Goal: Transaction & Acquisition: Purchase product/service

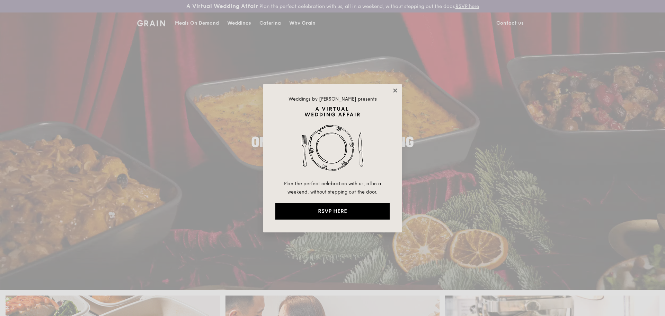
click at [395, 92] on icon at bounding box center [395, 90] width 6 height 6
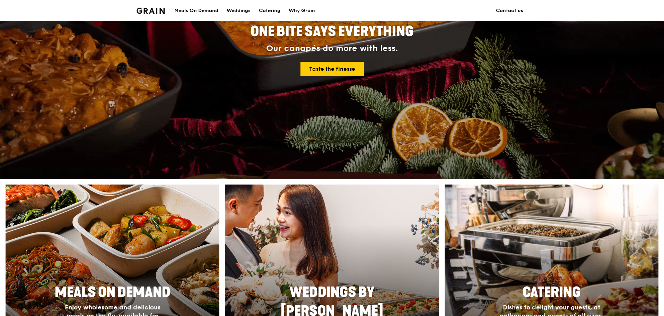
scroll to position [139, 0]
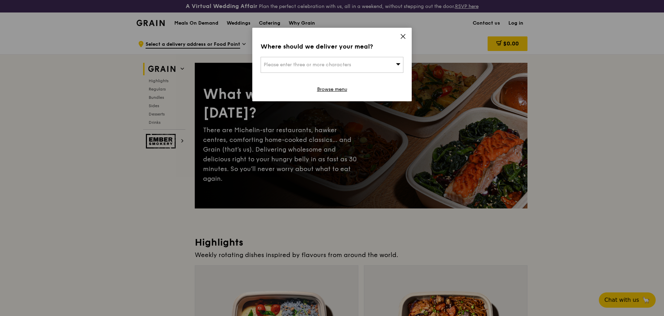
click at [407, 37] on div "Where should we deliver your meal? Please enter three or more characters Browse…" at bounding box center [331, 64] width 159 height 73
click at [361, 64] on div "Please enter three or more characters" at bounding box center [332, 65] width 143 height 16
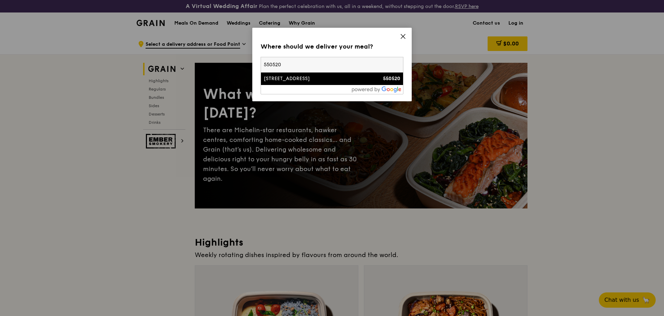
type input "550520"
click at [288, 78] on div "[STREET_ADDRESS]" at bounding box center [315, 78] width 103 height 7
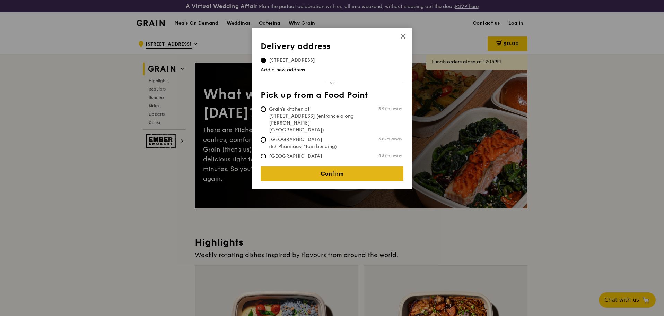
click at [338, 170] on link "Confirm" at bounding box center [332, 173] width 143 height 15
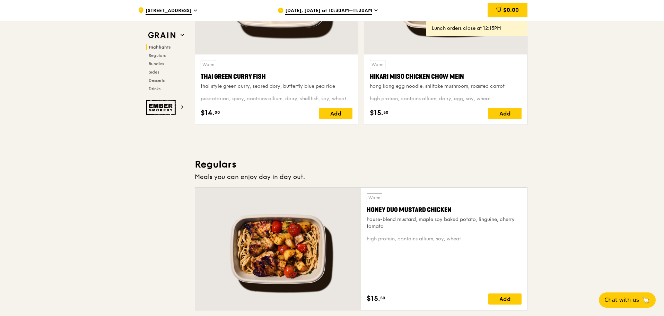
scroll to position [173, 0]
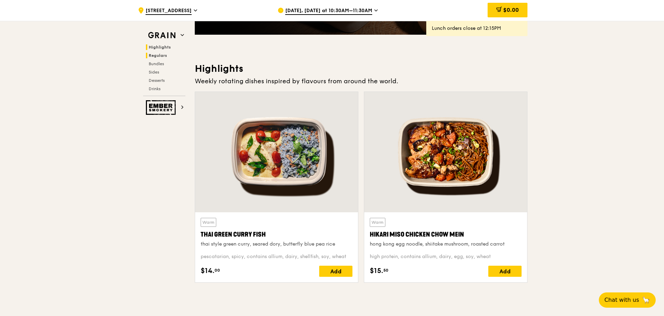
click at [159, 55] on span "Regulars" at bounding box center [158, 55] width 18 height 5
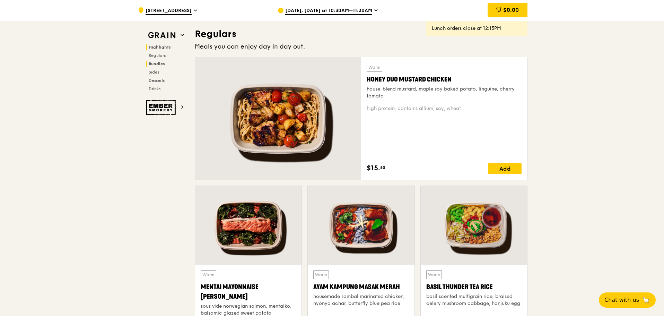
click at [158, 63] on span "Bundles" at bounding box center [157, 63] width 16 height 5
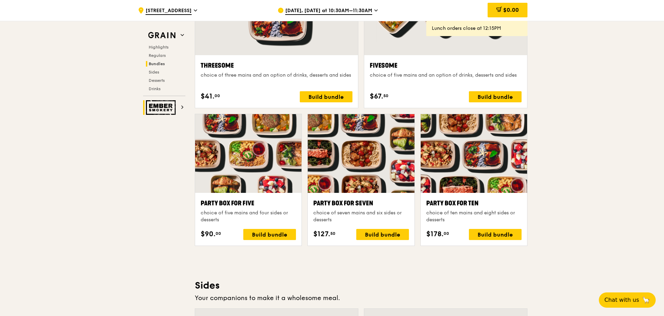
scroll to position [1350, 0]
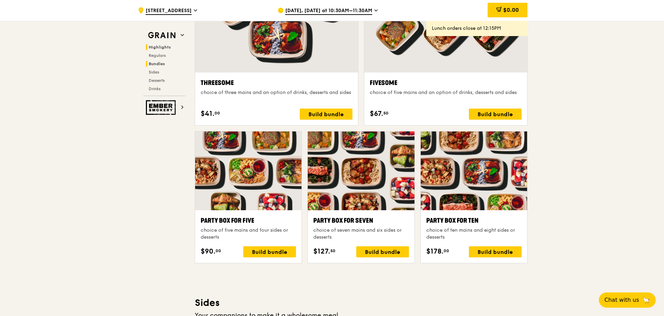
click at [160, 50] on h2 "Highlights" at bounding box center [166, 47] width 40 height 6
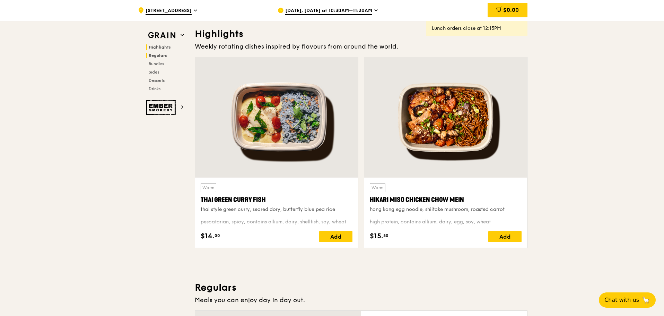
click at [160, 56] on span "Regulars" at bounding box center [158, 55] width 18 height 5
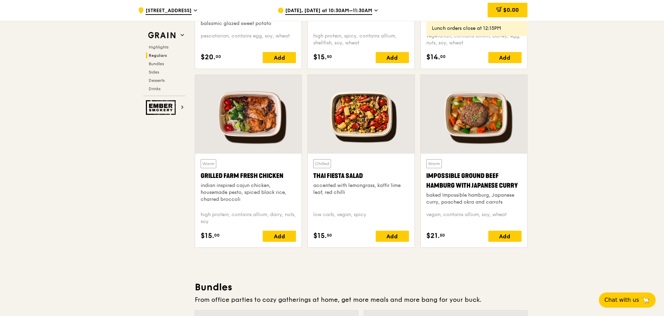
scroll to position [739, 0]
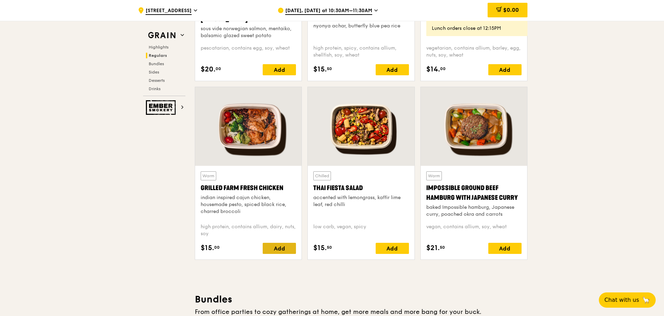
click at [277, 251] on div "Add" at bounding box center [279, 248] width 33 height 11
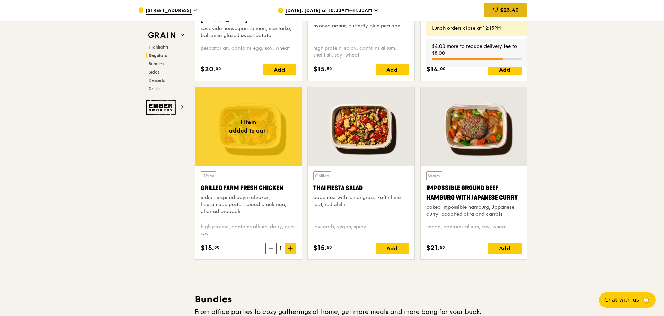
click at [515, 9] on span "$23.40" at bounding box center [509, 10] width 19 height 7
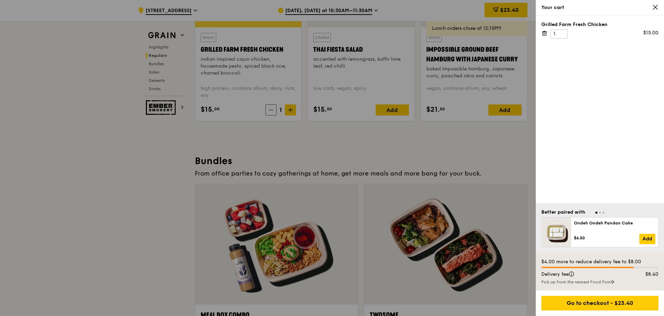
scroll to position [877, 0]
click at [603, 305] on div "Go to checkout - $23.40" at bounding box center [599, 303] width 117 height 15
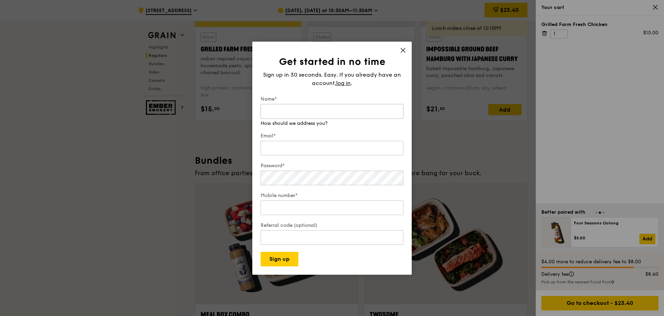
click at [282, 115] on input "Name*" at bounding box center [332, 111] width 143 height 15
type input "B"
click at [347, 83] on span "log in" at bounding box center [343, 83] width 15 height 8
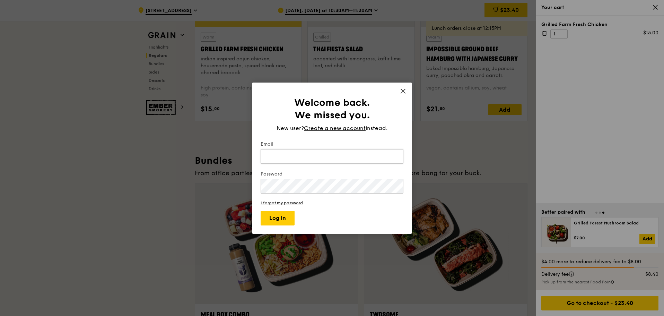
click at [298, 155] on input "Email" at bounding box center [332, 156] width 143 height 15
type input "barr"
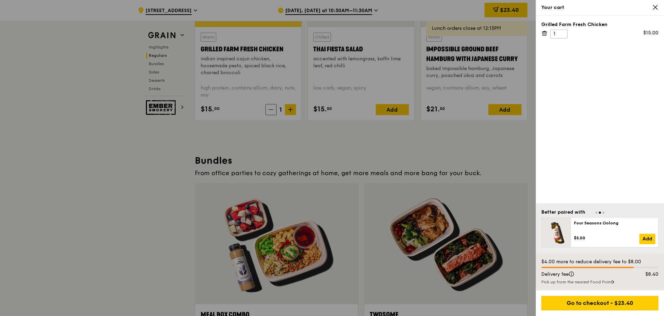
click at [657, 10] on icon at bounding box center [655, 7] width 6 height 6
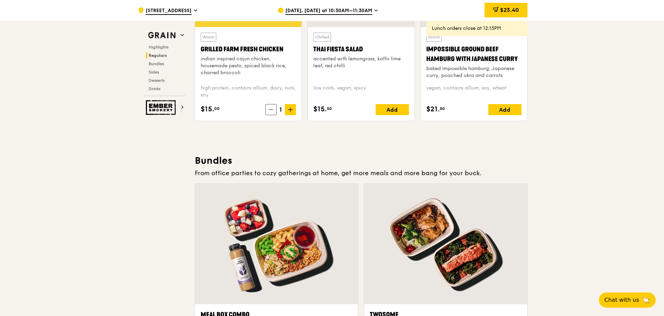
click at [324, 9] on span "[DATE], [DATE] at 10:30AM–11:30AM" at bounding box center [328, 11] width 87 height 8
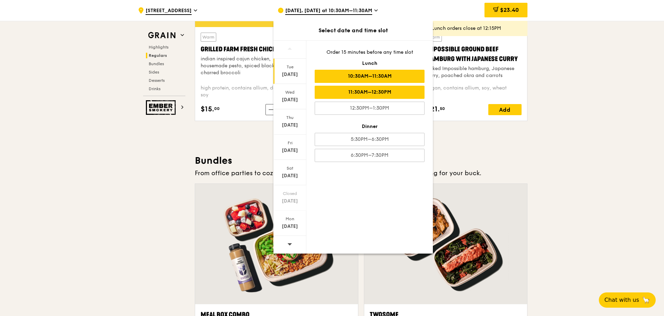
click at [342, 95] on div "11:30AM–12:30PM" at bounding box center [370, 92] width 110 height 13
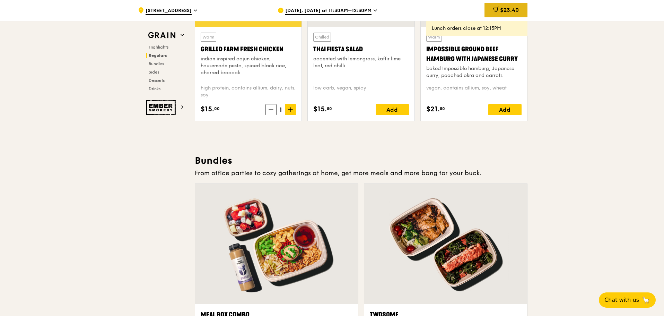
click at [507, 12] on span "$23.40" at bounding box center [509, 10] width 19 height 7
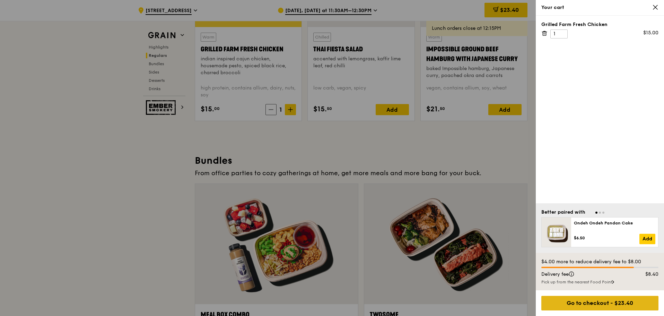
click at [594, 302] on div "Go to checkout - $23.40" at bounding box center [599, 303] width 117 height 15
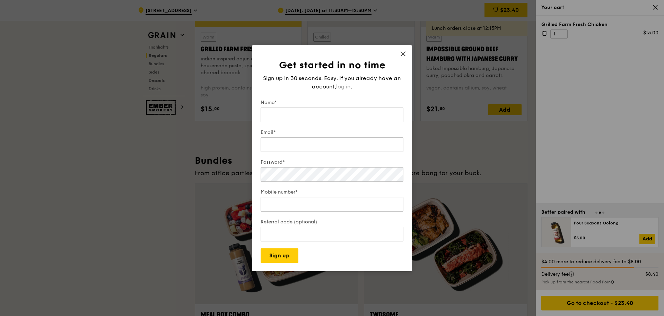
click at [347, 84] on span "log in" at bounding box center [343, 86] width 15 height 8
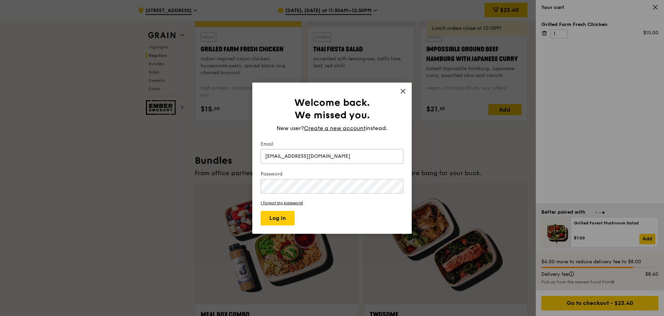
type input "[EMAIL_ADDRESS][DOMAIN_NAME]"
click at [261, 211] on button "Log in" at bounding box center [278, 218] width 34 height 15
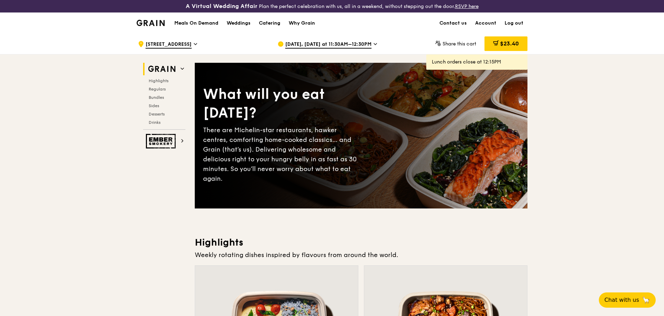
click at [192, 44] on span "[STREET_ADDRESS]" at bounding box center [169, 45] width 46 height 8
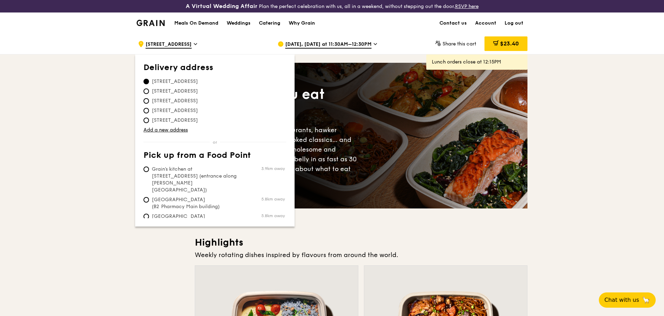
click at [206, 111] on span "[STREET_ADDRESS]" at bounding box center [174, 110] width 63 height 7
click at [149, 111] on input "[STREET_ADDRESS]" at bounding box center [146, 111] width 6 height 6
radio input "true"
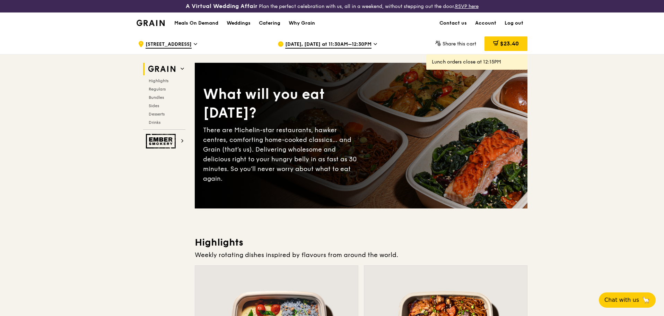
click at [496, 41] on icon at bounding box center [496, 43] width 6 height 6
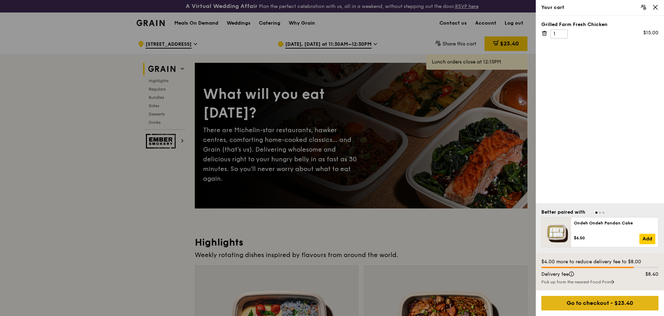
click at [618, 304] on div "Go to checkout - $23.40" at bounding box center [599, 303] width 117 height 15
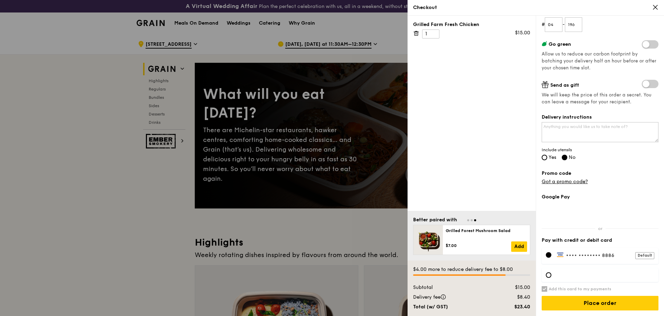
scroll to position [69, 0]
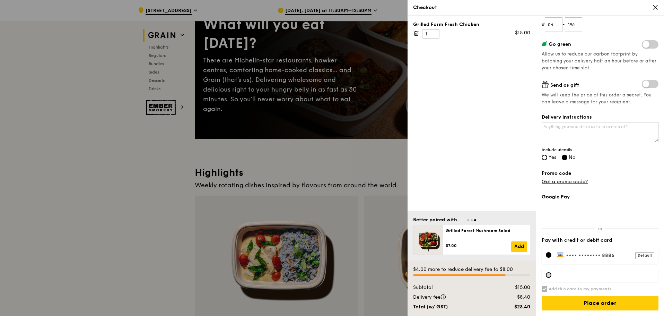
click at [550, 275] on div at bounding box center [549, 275] width 6 height 6
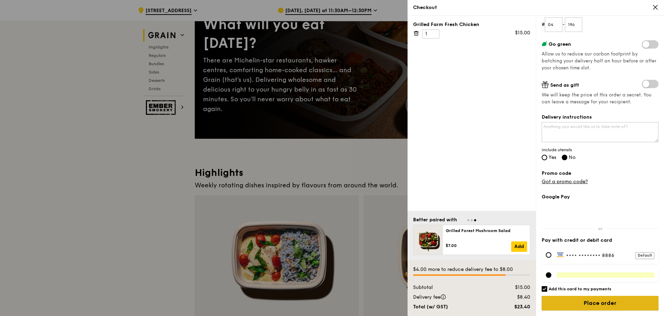
click at [608, 308] on input "Place order" at bounding box center [600, 303] width 117 height 15
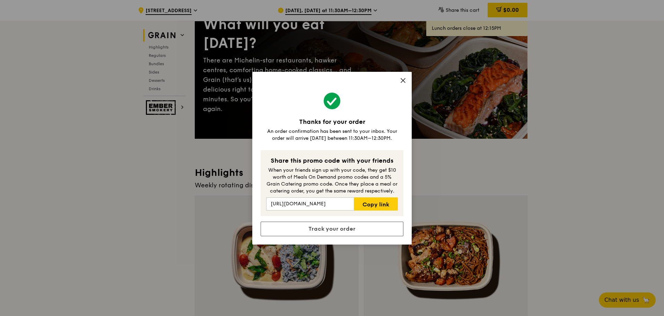
drag, startPoint x: 376, startPoint y: 202, endPoint x: 400, endPoint y: 94, distance: 111.0
click at [400, 94] on div "Thanks for your order An order confirmation has been sent to your inbox. Your o…" at bounding box center [331, 158] width 159 height 173
click at [397, 90] on div "Thanks for your order An order confirmation has been sent to your inbox. Your o…" at bounding box center [331, 158] width 159 height 173
click at [404, 81] on icon at bounding box center [403, 80] width 4 height 4
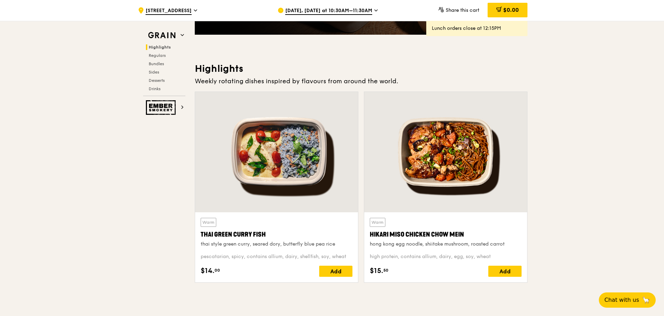
scroll to position [0, 0]
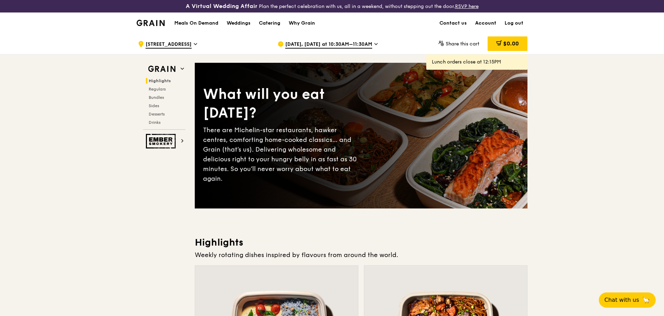
click at [485, 24] on link "Account" at bounding box center [485, 23] width 29 height 21
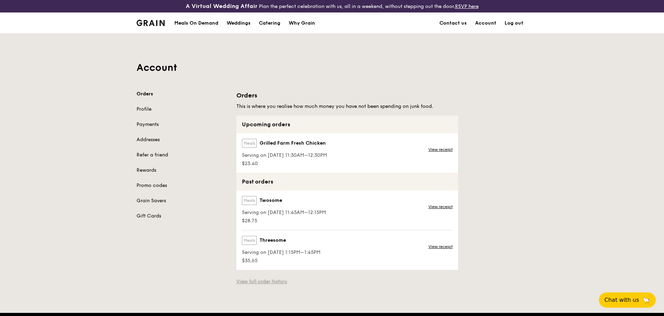
click at [257, 280] on link "View full order history" at bounding box center [261, 281] width 51 height 7
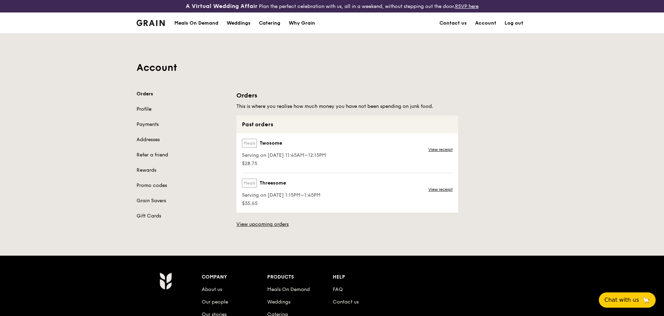
click at [144, 109] on link "Profile" at bounding box center [182, 109] width 91 height 7
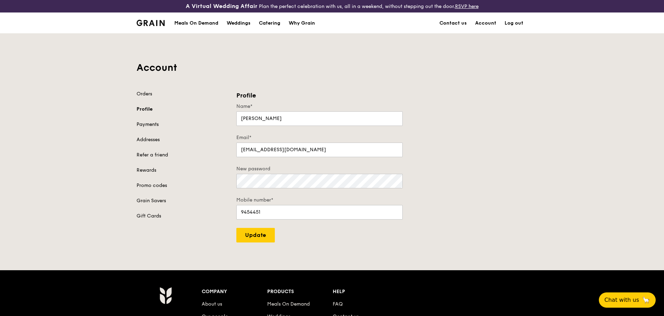
click at [155, 124] on link "Payments" at bounding box center [182, 124] width 91 height 7
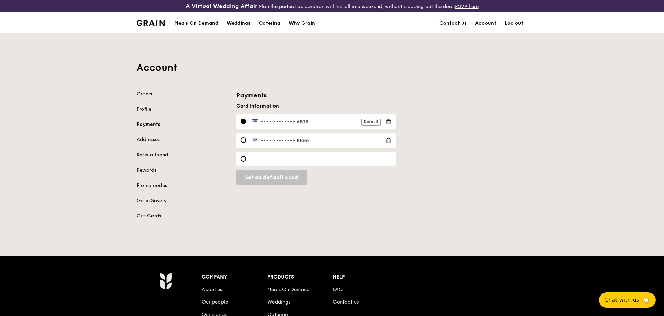
click at [390, 139] on icon at bounding box center [388, 140] width 6 height 6
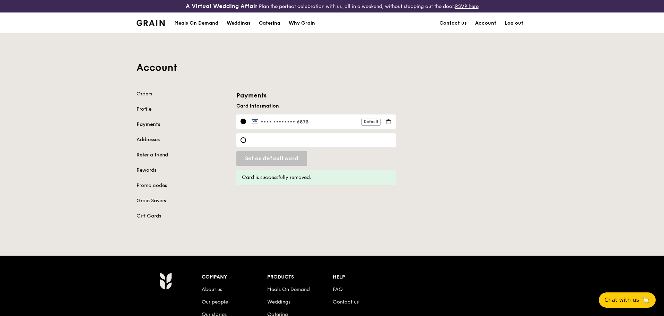
click at [147, 141] on link "Addresses" at bounding box center [182, 139] width 91 height 7
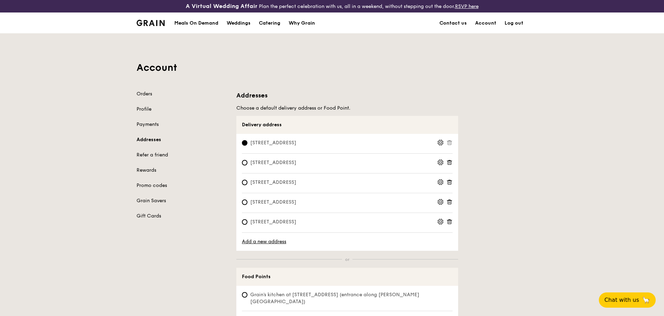
click at [452, 164] on icon at bounding box center [449, 162] width 6 height 6
click at [450, 182] on icon at bounding box center [449, 182] width 6 height 6
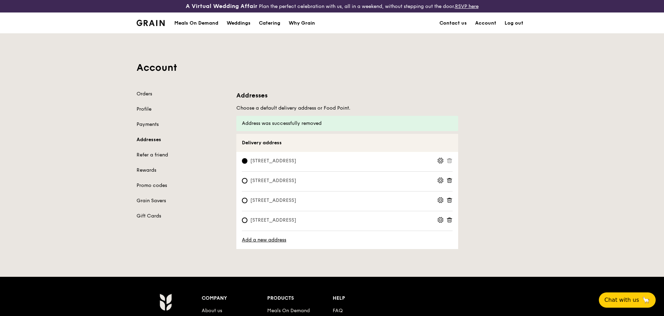
click at [452, 181] on icon at bounding box center [449, 180] width 6 height 6
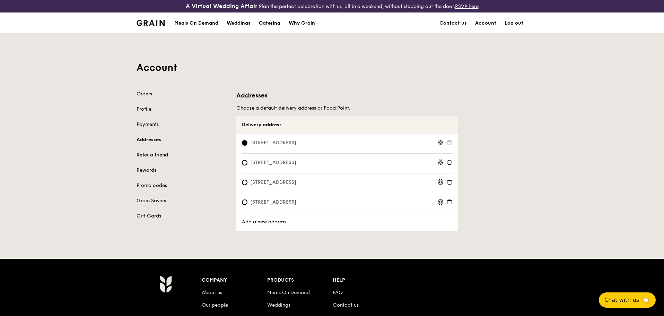
click at [451, 182] on icon at bounding box center [449, 182] width 6 height 6
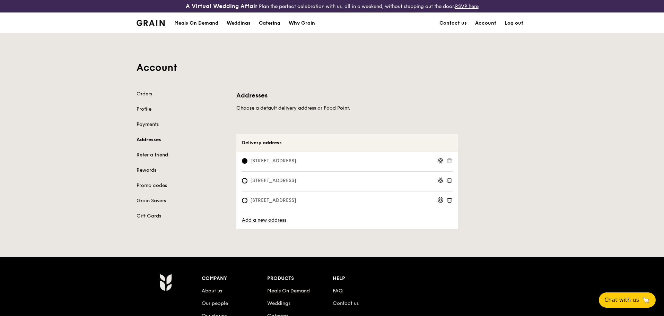
click at [152, 125] on link "Payments" at bounding box center [182, 124] width 91 height 7
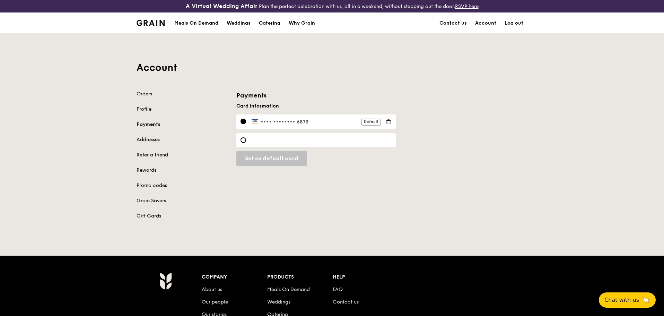
click at [150, 140] on link "Addresses" at bounding box center [182, 139] width 91 height 7
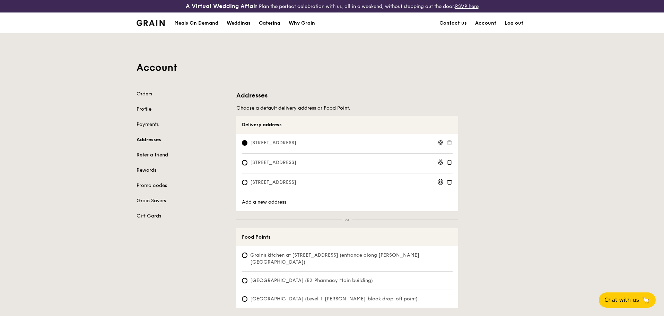
click at [451, 165] on icon at bounding box center [449, 162] width 6 height 6
click at [450, 181] on icon at bounding box center [449, 182] width 6 height 6
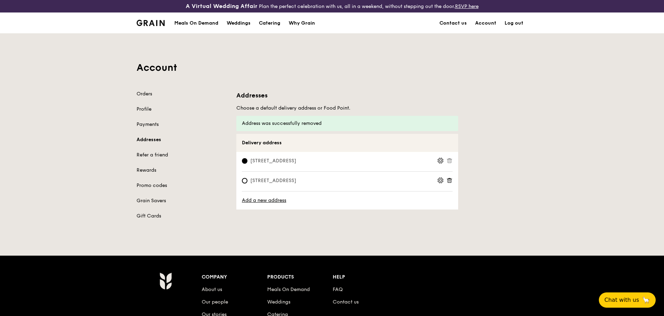
click at [294, 180] on span "[STREET_ADDRESS]" at bounding box center [273, 180] width 63 height 7
click at [247, 180] on input "[STREET_ADDRESS]" at bounding box center [245, 181] width 6 height 6
radio input "true"
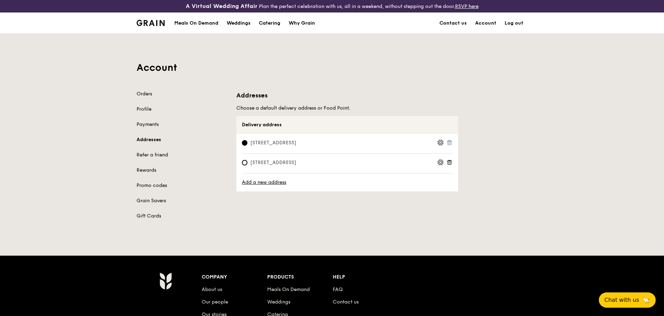
click at [292, 163] on span "[STREET_ADDRESS]" at bounding box center [273, 162] width 63 height 7
click at [247, 163] on input "[STREET_ADDRESS]" at bounding box center [245, 163] width 6 height 6
radio input "true"
click at [441, 144] on icon at bounding box center [440, 142] width 6 height 6
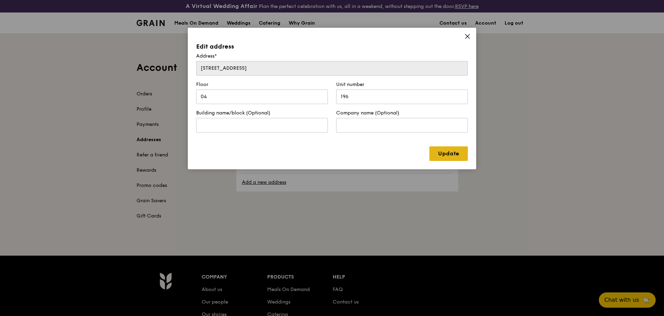
click at [446, 152] on link "Update" at bounding box center [448, 153] width 38 height 15
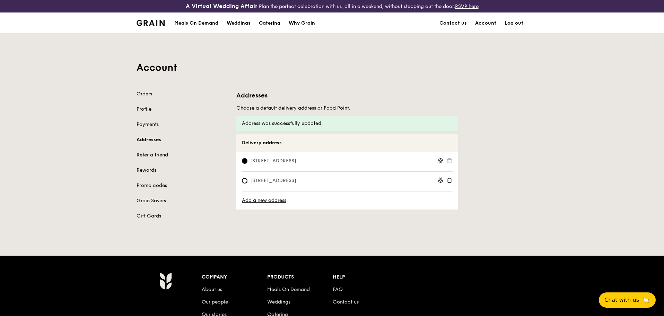
click at [449, 180] on icon at bounding box center [449, 180] width 6 height 6
